Goal: Task Accomplishment & Management: Complete application form

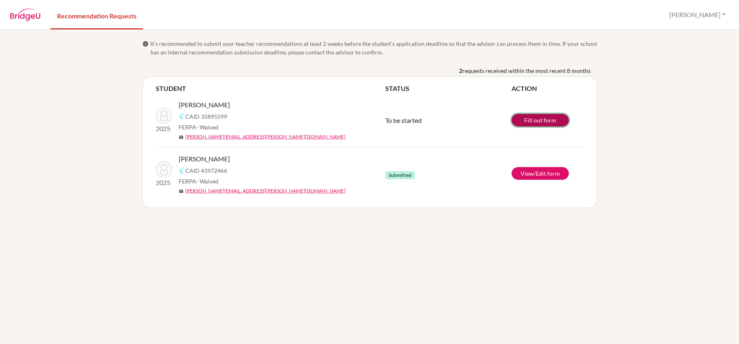
click at [537, 116] on link "Fill out form" at bounding box center [539, 120] width 57 height 13
